Goal: Task Accomplishment & Management: Manage account settings

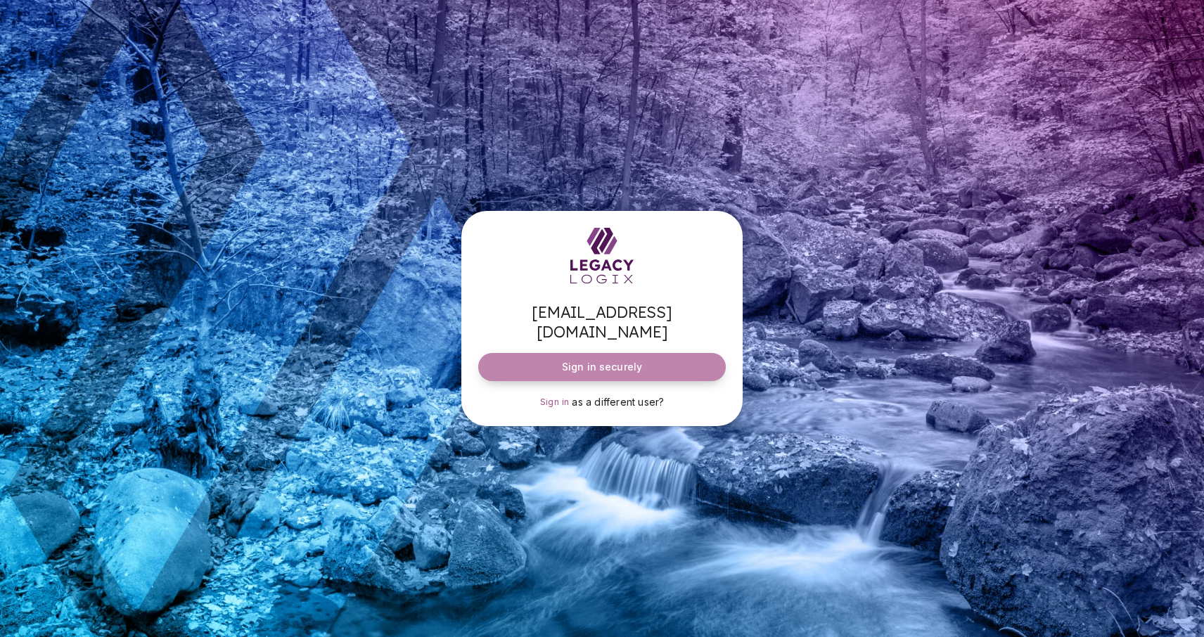
click at [598, 360] on span "Sign in securely" at bounding box center [602, 367] width 80 height 14
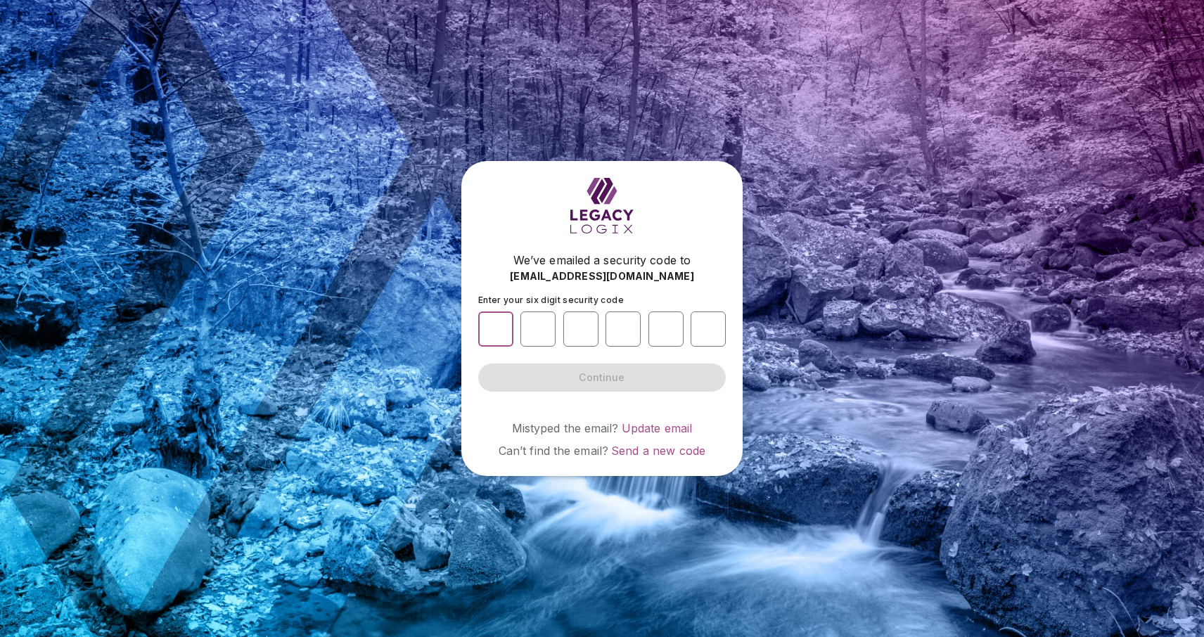
click at [502, 333] on input "number" at bounding box center [495, 329] width 35 height 35
type input "*"
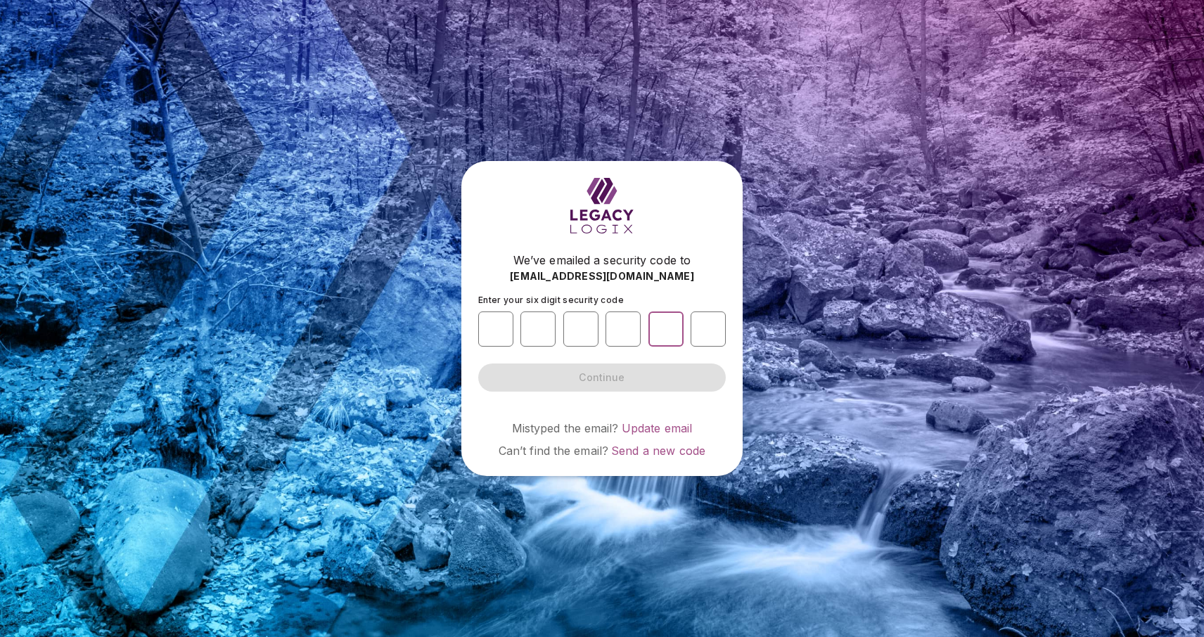
type input "*"
click at [602, 378] on button "Continue" at bounding box center [602, 378] width 248 height 28
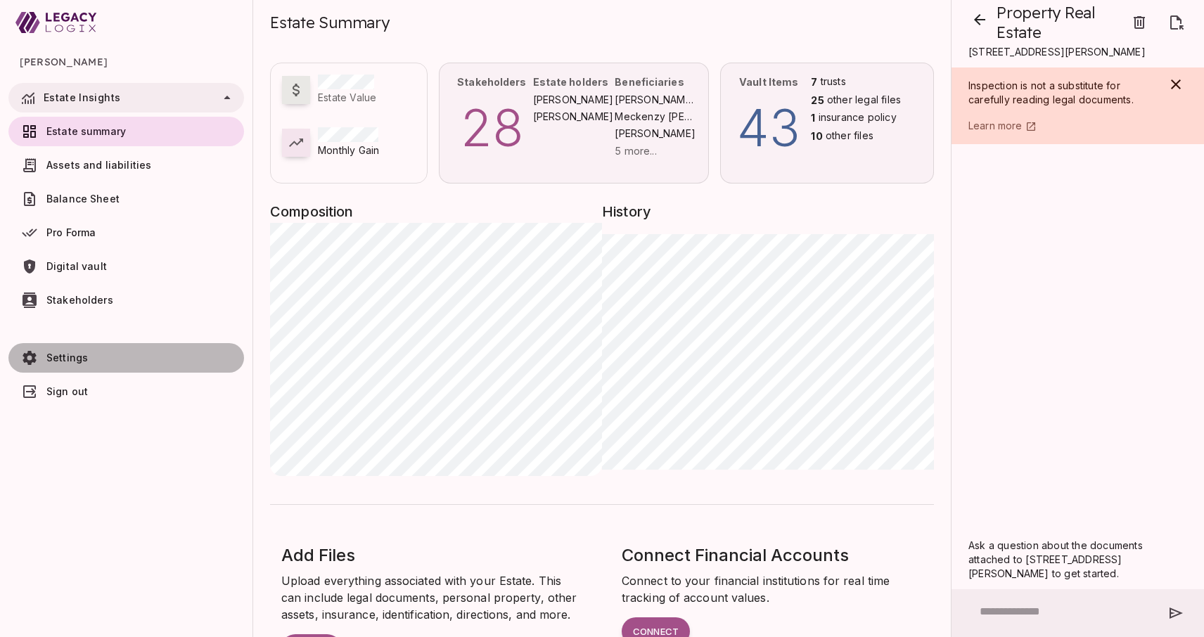
click at [67, 361] on span "Settings" at bounding box center [66, 358] width 41 height 12
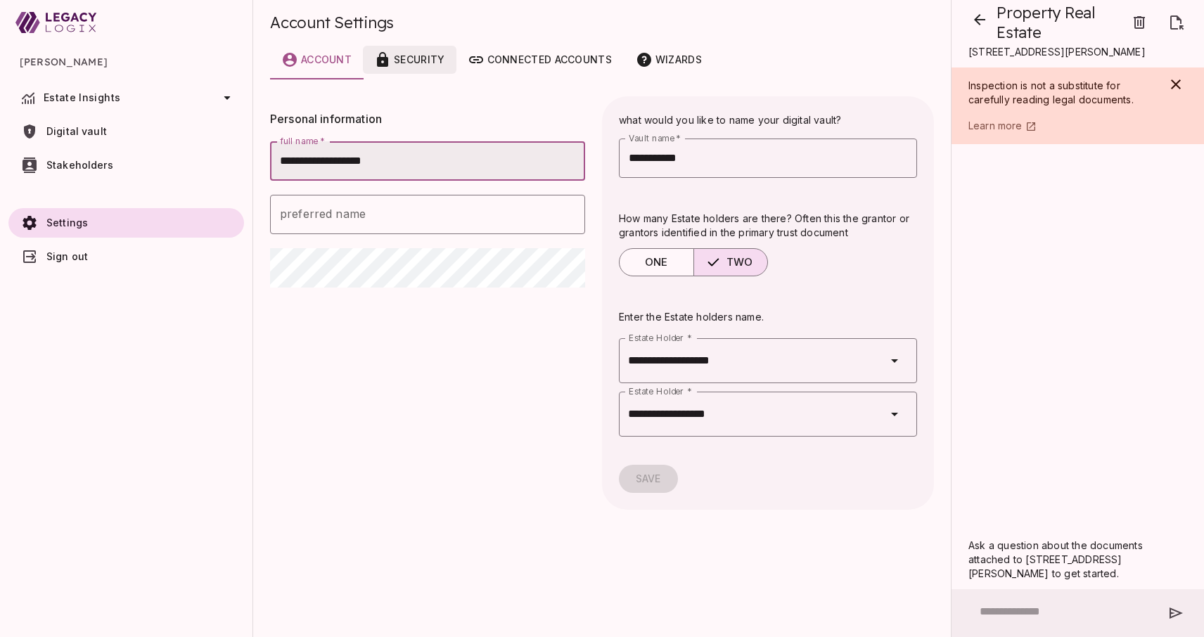
click at [426, 65] on div "Security" at bounding box center [409, 59] width 70 height 17
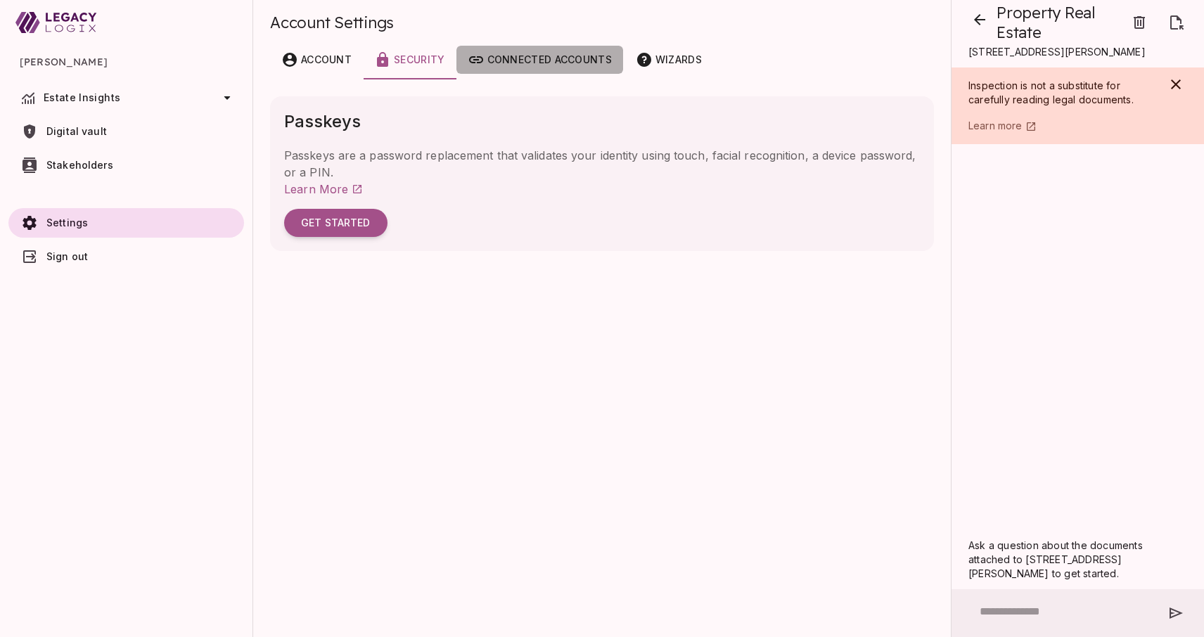
click at [522, 68] on div "Connected accounts" at bounding box center [540, 59] width 144 height 17
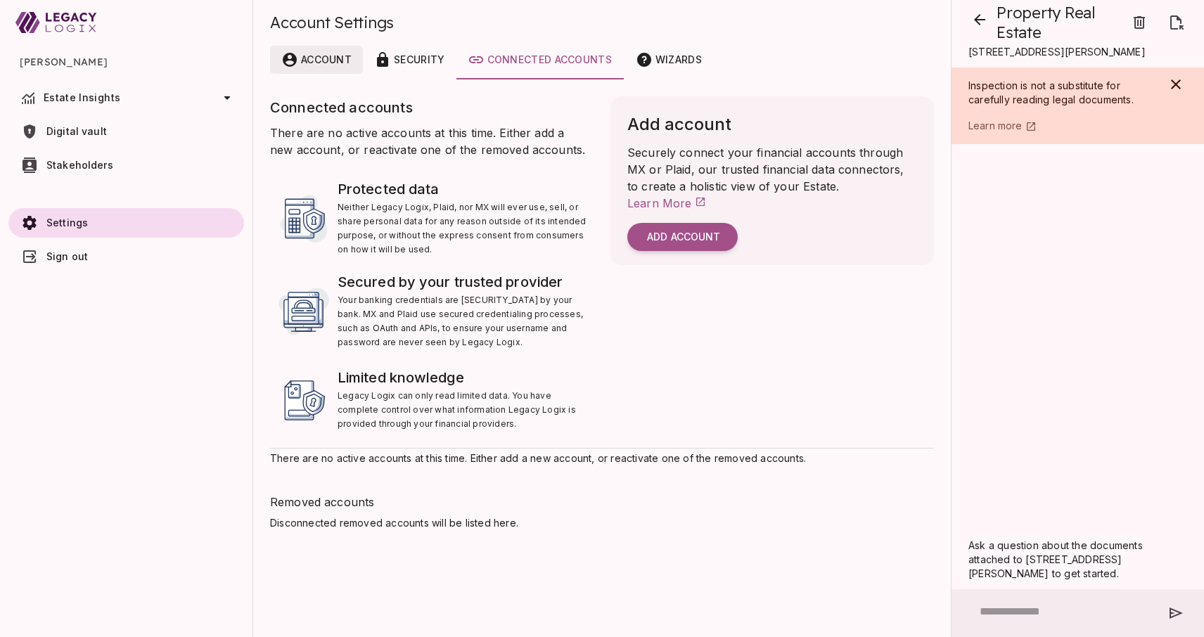
click at [294, 58] on icon "customized tabs example" at bounding box center [290, 60] width 14 height 14
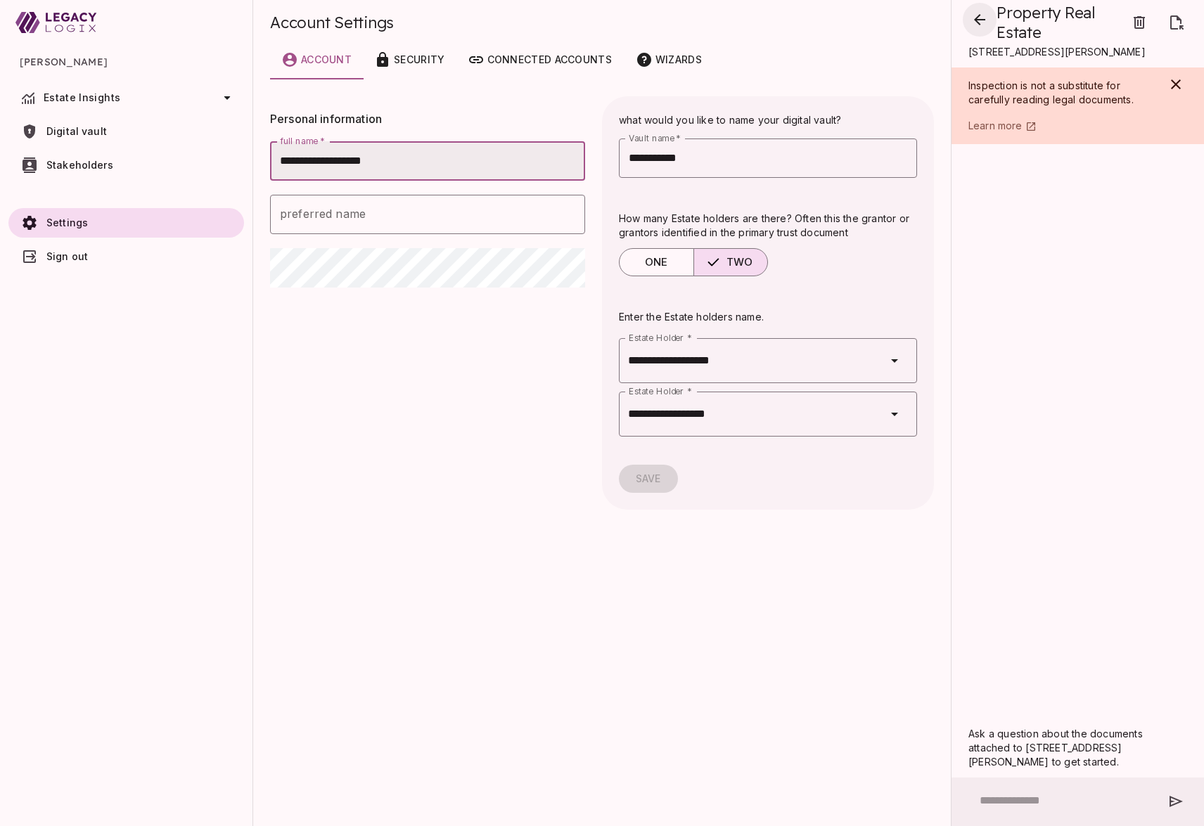
click at [982, 20] on icon "button" at bounding box center [979, 19] width 11 height 11
